Goal: Navigation & Orientation: Find specific page/section

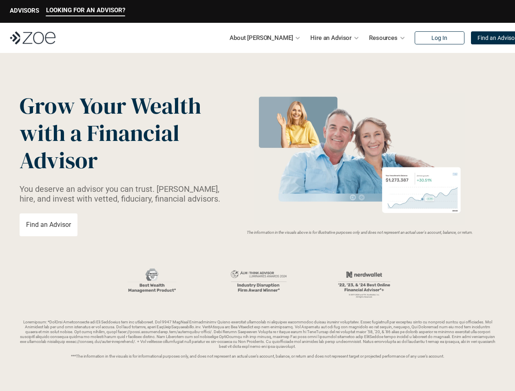
click at [257, 196] on img at bounding box center [359, 159] width 217 height 132
click at [85, 11] on p "LOOKING FOR AN ADVISOR?" at bounding box center [85, 10] width 79 height 7
click at [24, 11] on p "ADVISORS" at bounding box center [24, 10] width 29 height 7
